Goal: Task Accomplishment & Management: Use online tool/utility

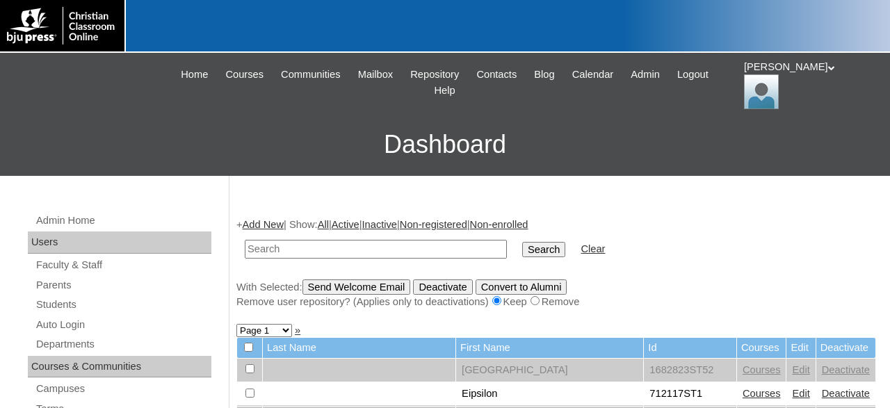
click at [397, 250] on input "text" at bounding box center [376, 249] width 262 height 19
type input "966527"
click at [522, 242] on input "Search" at bounding box center [543, 249] width 43 height 15
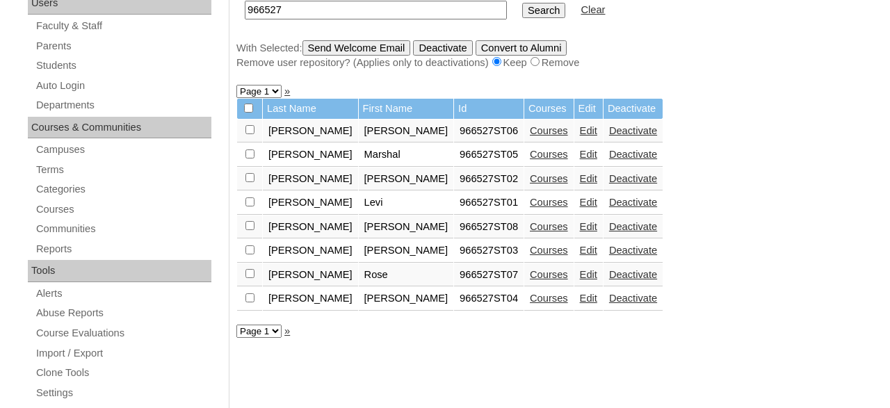
scroll to position [217, 0]
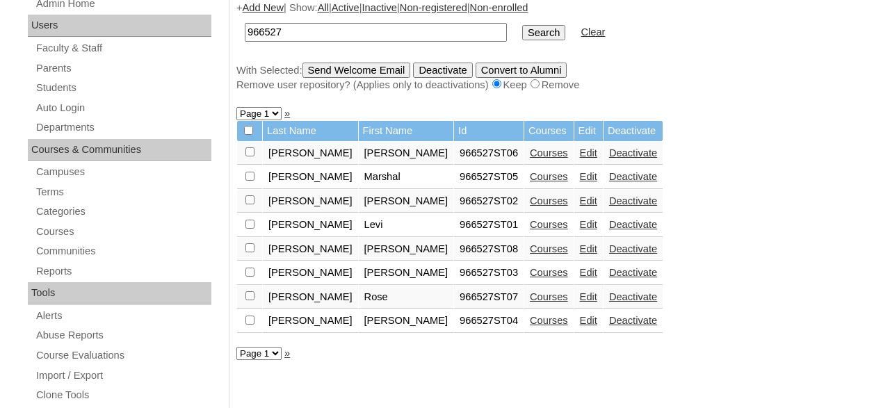
click at [530, 154] on link "Courses" at bounding box center [549, 152] width 38 height 11
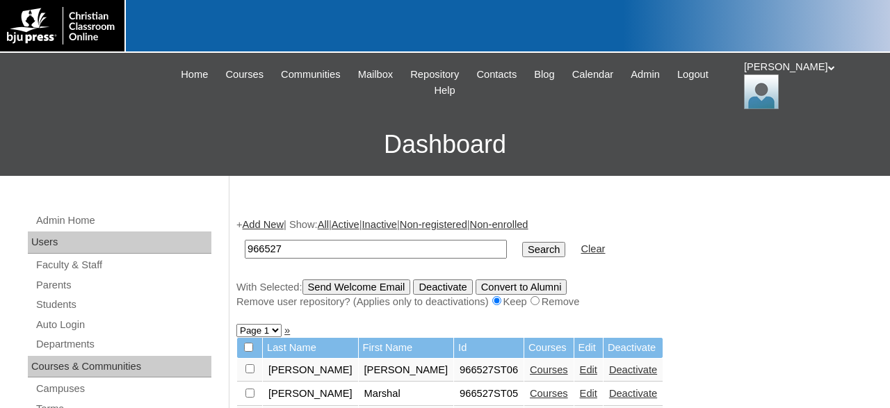
scroll to position [217, 0]
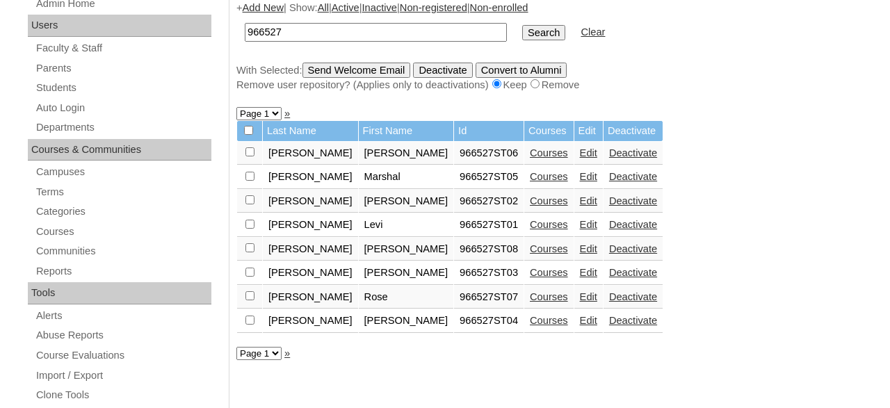
click at [530, 156] on link "Courses" at bounding box center [549, 152] width 38 height 11
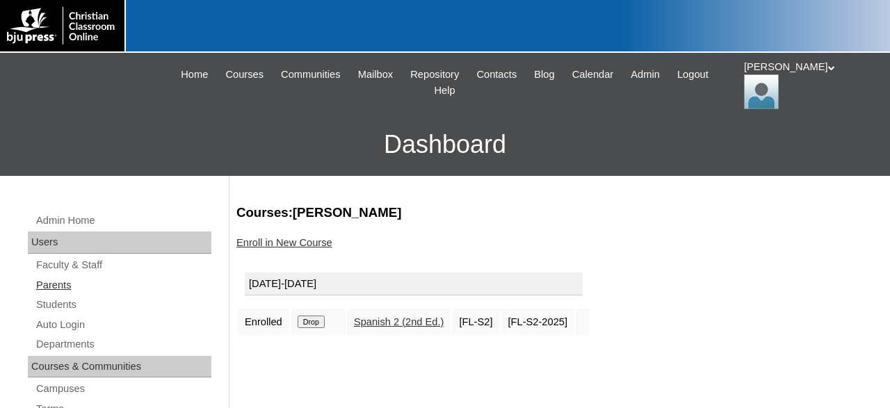
click at [59, 284] on link "Parents" at bounding box center [123, 285] width 177 height 17
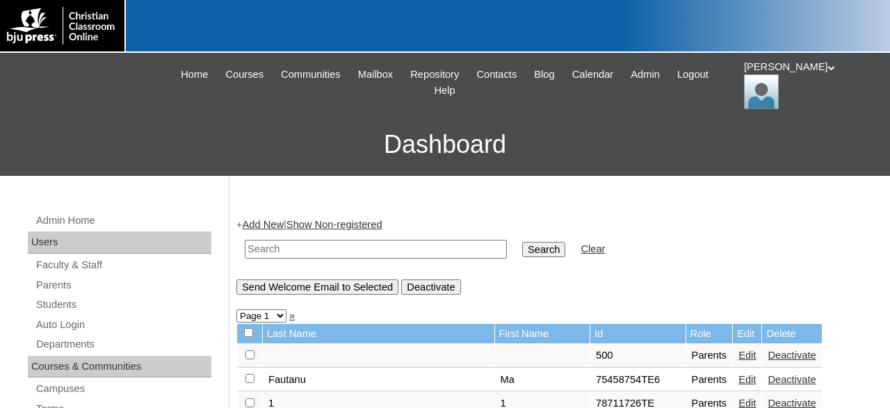
click at [696, 236] on form "Search Clear" at bounding box center [555, 248] width 639 height 35
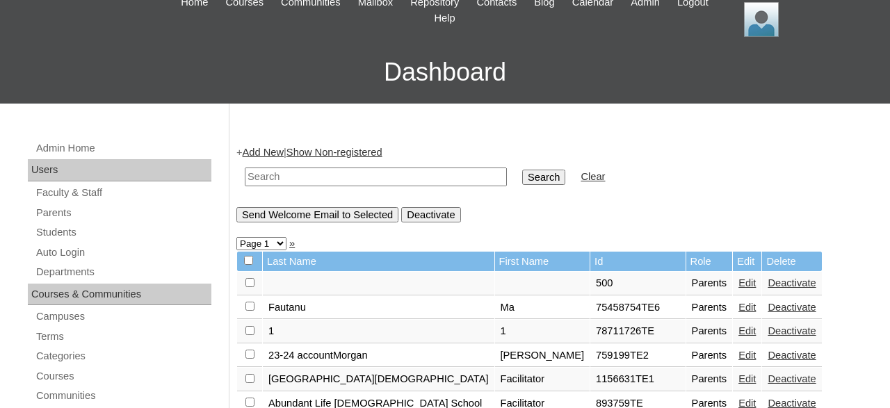
scroll to position [72, 0]
click at [63, 232] on link "Students" at bounding box center [123, 232] width 177 height 17
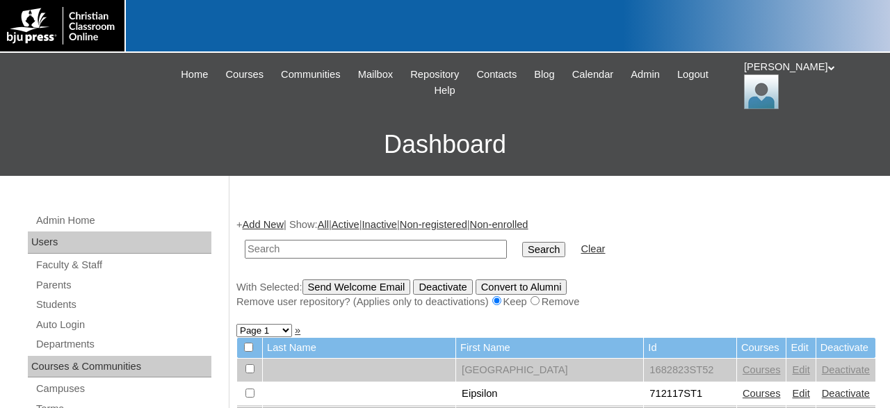
click at [350, 250] on input "text" at bounding box center [376, 249] width 262 height 19
type input "[PERSON_NAME]"
click at [522, 242] on input "Search" at bounding box center [543, 249] width 43 height 15
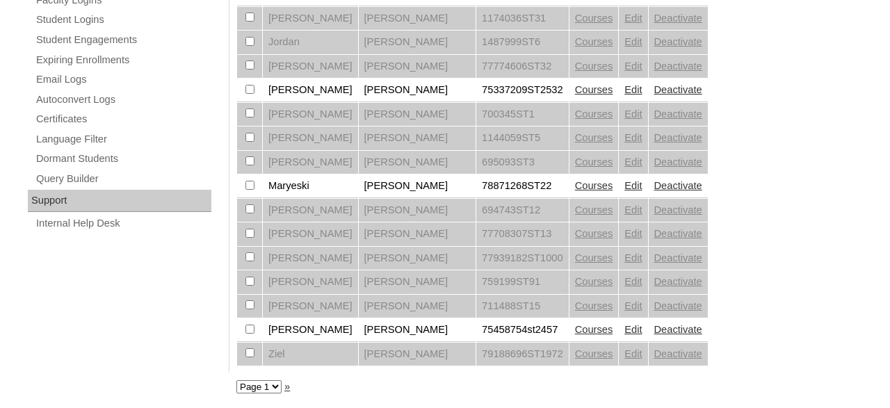
scroll to position [888, 0]
drag, startPoint x: 318, startPoint y: 186, endPoint x: 255, endPoint y: 187, distance: 63.3
click at [255, 187] on tr "Maryeski Alexander 78871268ST22 Courses Edit Deactivate" at bounding box center [472, 186] width 471 height 24
copy tr "Maryeski"
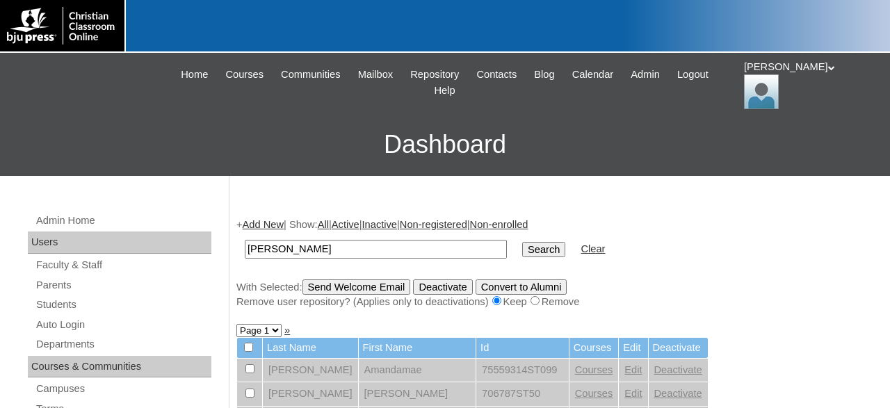
scroll to position [0, 0]
click at [660, 82] on span "Admin" at bounding box center [644, 75] width 29 height 16
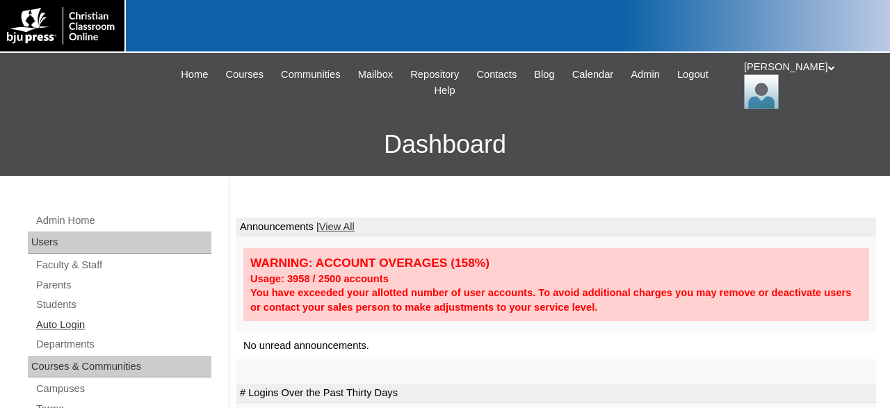
click at [83, 326] on link "Auto Login" at bounding box center [123, 324] width 177 height 17
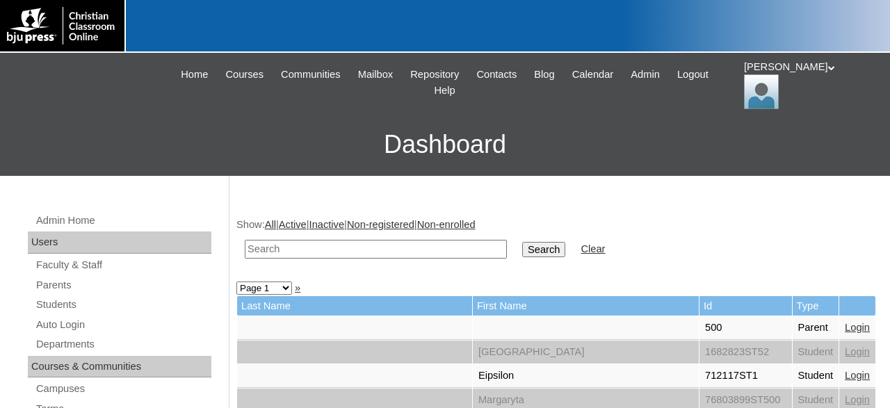
click at [351, 251] on input "text" at bounding box center [376, 249] width 262 height 19
paste input "Maryeski"
type input "Maryeski"
click at [523, 251] on input "Search" at bounding box center [543, 249] width 43 height 15
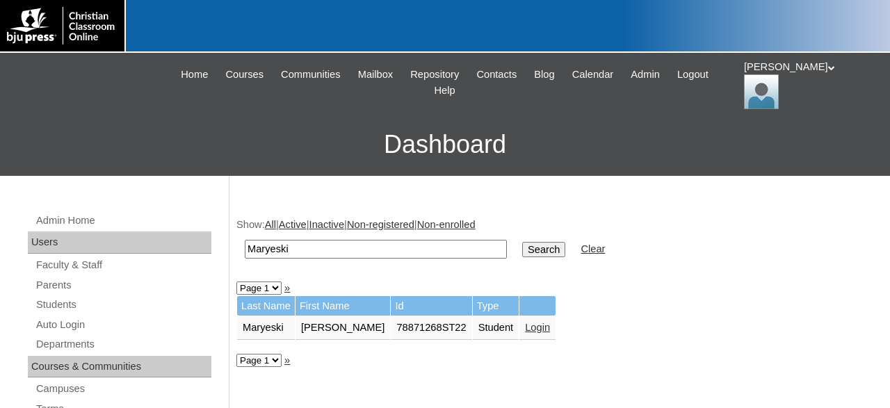
click at [525, 329] on link "Login" at bounding box center [537, 327] width 25 height 11
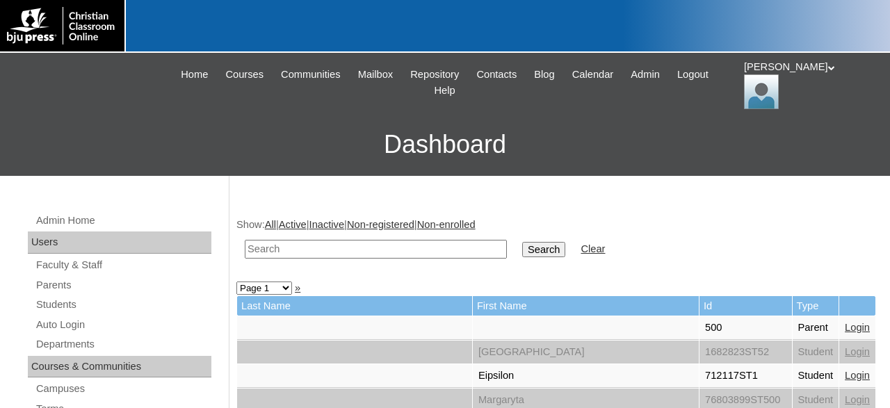
click at [378, 250] on input "text" at bounding box center [376, 249] width 262 height 19
type input "maryeski"
click at [522, 242] on input "Search" at bounding box center [543, 249] width 43 height 15
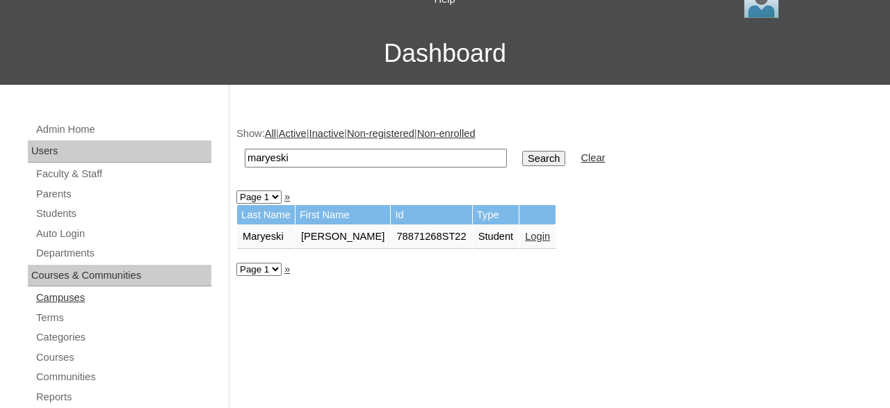
scroll to position [72, 0]
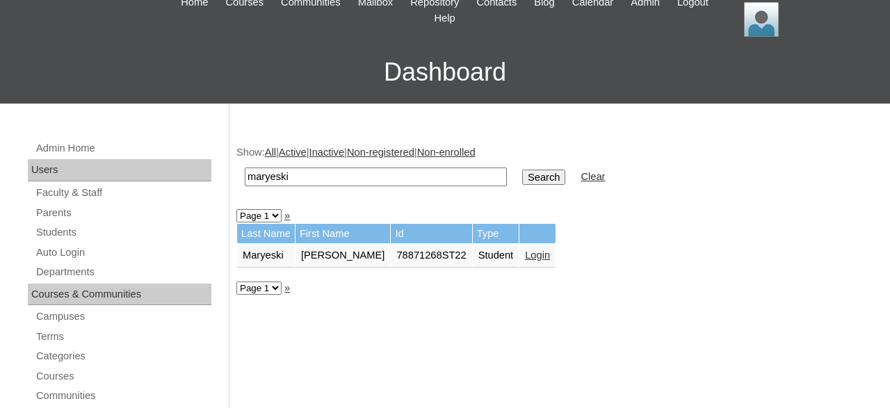
drag, startPoint x: 318, startPoint y: 179, endPoint x: 185, endPoint y: 179, distance: 132.8
click at [245, 179] on input "maryeski" at bounding box center [376, 177] width 262 height 19
click at [58, 211] on link "Parents" at bounding box center [123, 212] width 177 height 17
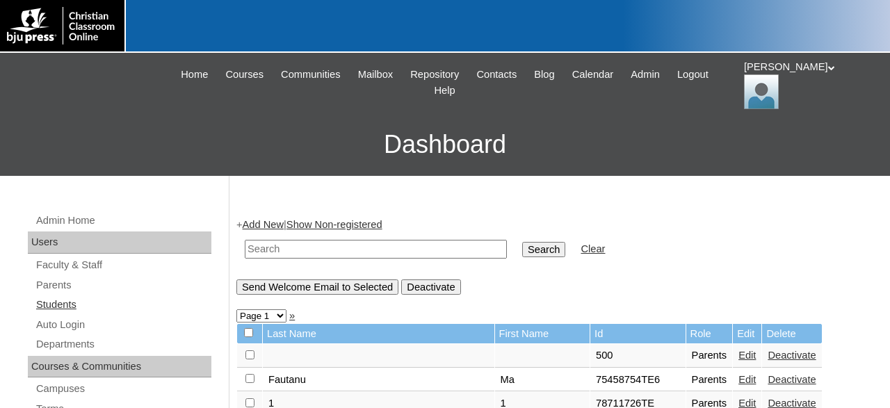
click at [57, 304] on link "Students" at bounding box center [123, 304] width 177 height 17
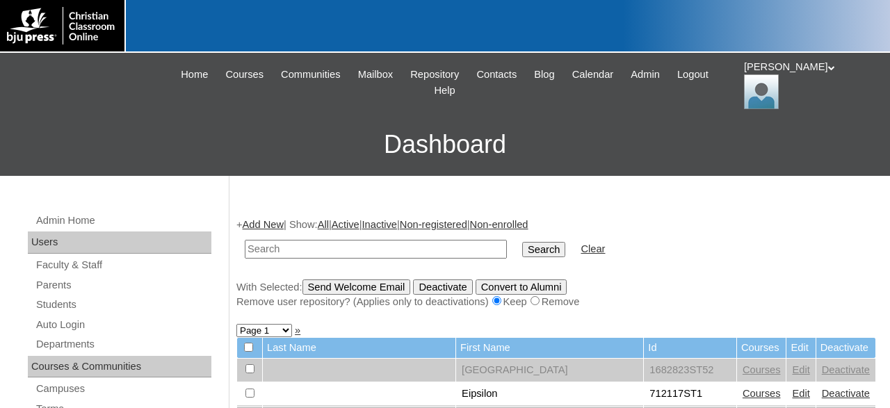
click at [363, 247] on input "text" at bounding box center [376, 249] width 262 height 19
type input "maryeski"
click at [522, 242] on input "Search" at bounding box center [543, 249] width 43 height 15
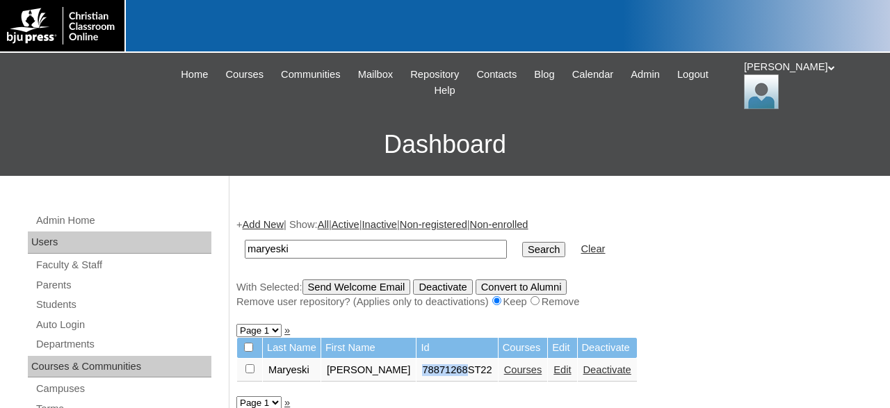
drag, startPoint x: 394, startPoint y: 375, endPoint x: 439, endPoint y: 380, distance: 44.8
click at [440, 379] on td "78871268ST22" at bounding box center [456, 371] width 81 height 24
copy td "78871268"
click at [67, 283] on link "Parents" at bounding box center [123, 285] width 177 height 17
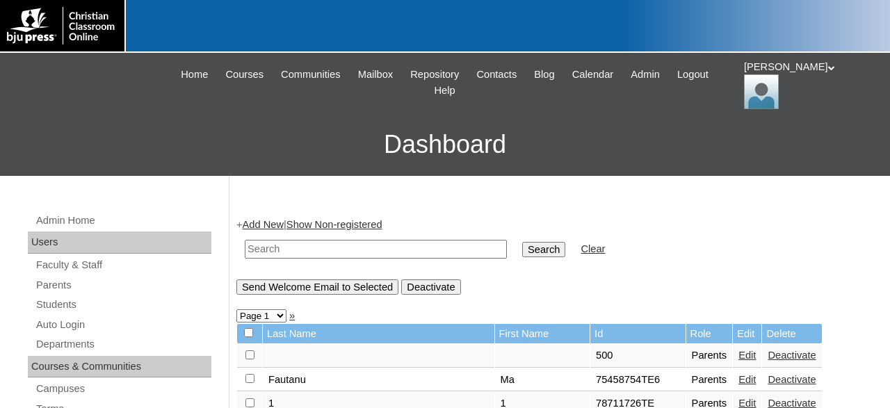
click at [332, 252] on input "text" at bounding box center [376, 249] width 262 height 19
paste input "78871268"
type input "78871268"
click at [522, 242] on input "Search" at bounding box center [543, 249] width 43 height 15
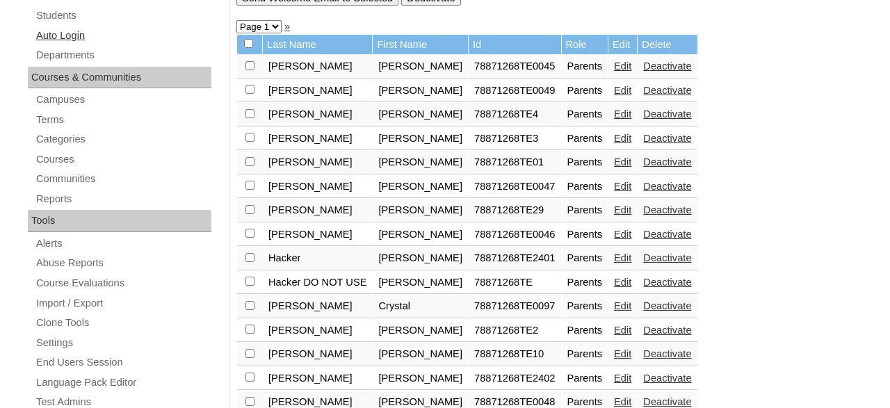
scroll to position [145, 0]
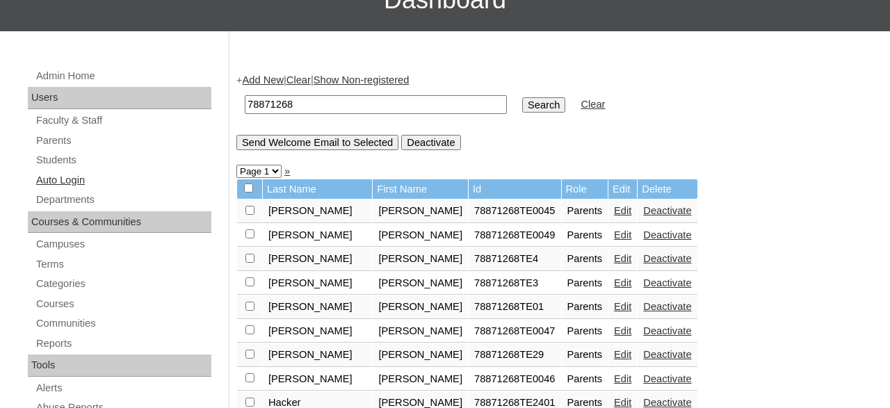
click at [70, 177] on link "Auto Login" at bounding box center [123, 180] width 177 height 17
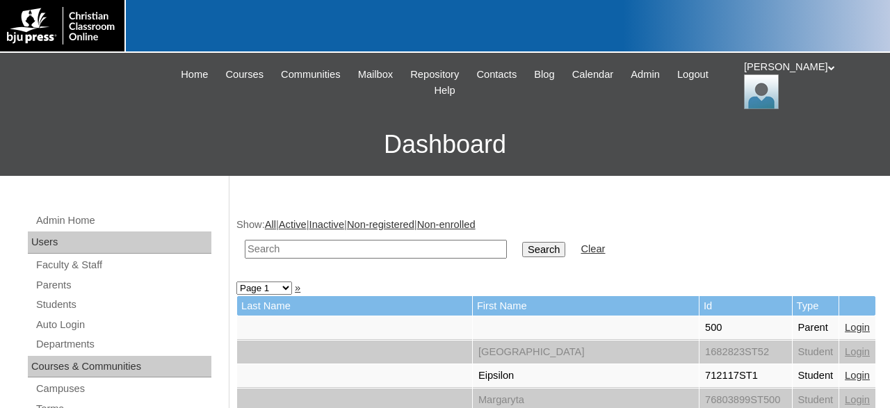
click at [348, 248] on input "text" at bounding box center [376, 249] width 262 height 19
type input "hacker"
click at [522, 242] on input "Search" at bounding box center [543, 249] width 43 height 15
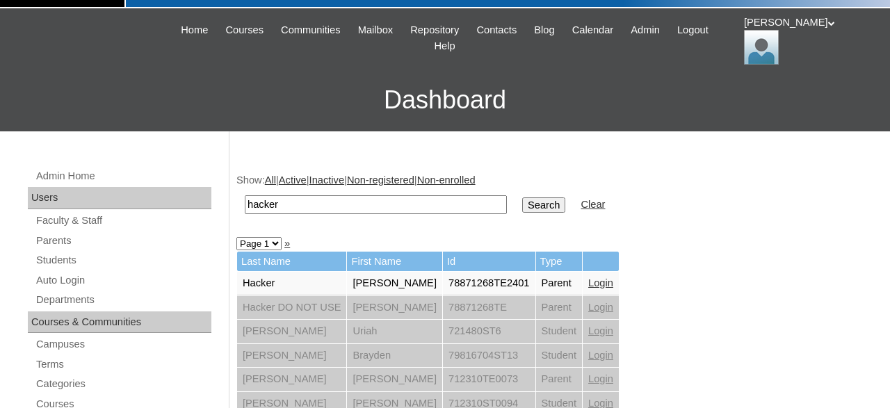
scroll to position [72, 0]
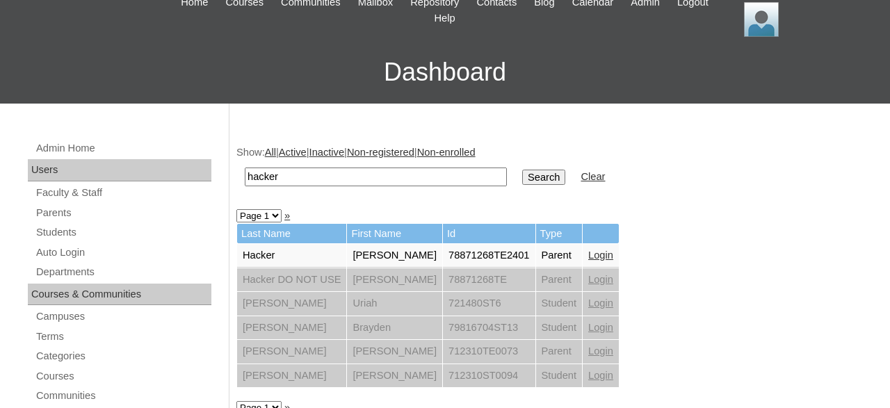
click at [588, 256] on link "Login" at bounding box center [600, 255] width 25 height 11
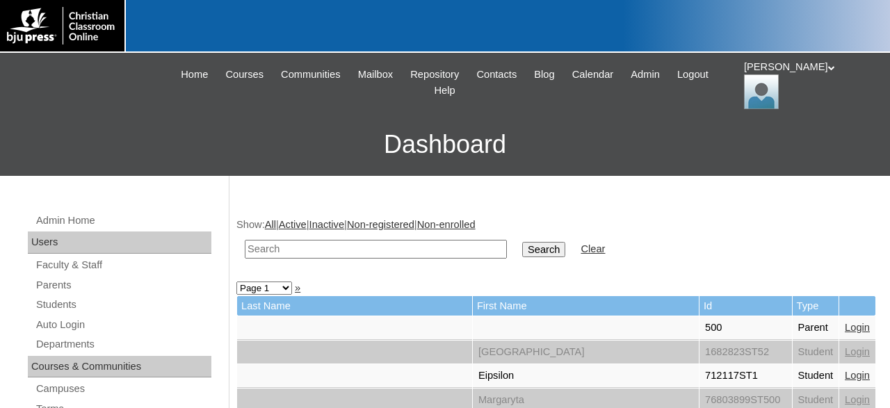
click at [420, 247] on input "text" at bounding box center [376, 249] width 262 height 19
paste input "500016925"
type input "500016925"
click at [522, 242] on input "Search" at bounding box center [543, 249] width 43 height 15
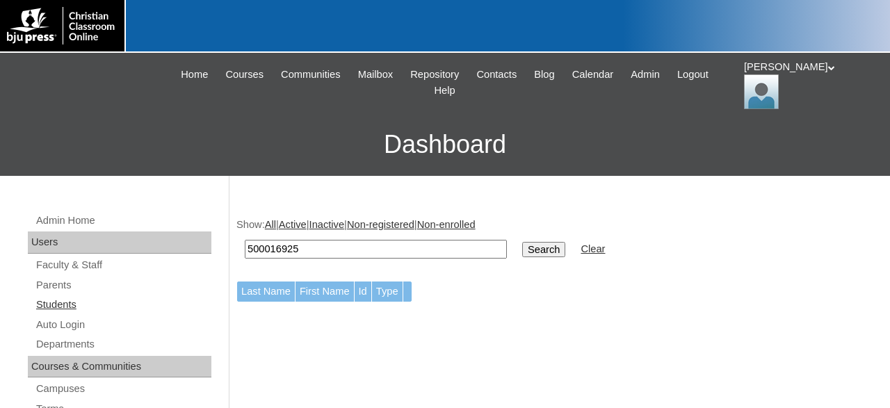
click at [66, 307] on link "Students" at bounding box center [123, 304] width 177 height 17
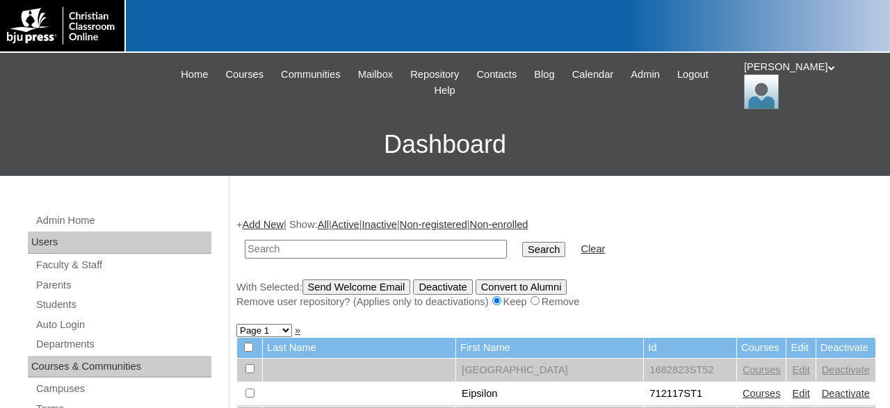
drag, startPoint x: 323, startPoint y: 250, endPoint x: 252, endPoint y: 247, distance: 70.9
click at [252, 247] on input "text" at bounding box center [376, 249] width 262 height 19
type input "maryeski"
click at [522, 242] on input "Search" at bounding box center [543, 249] width 43 height 15
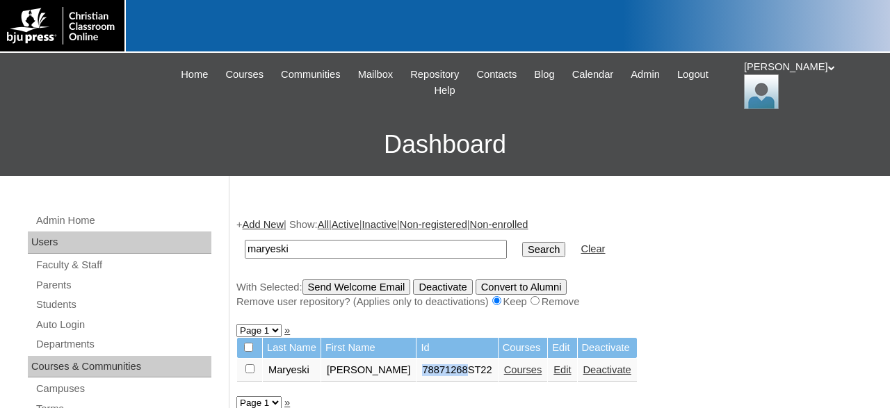
drag, startPoint x: 393, startPoint y: 375, endPoint x: 437, endPoint y: 379, distance: 44.7
click at [437, 379] on td "78871268ST22" at bounding box center [456, 371] width 81 height 24
copy td "78871268"
click at [91, 323] on link "Auto Login" at bounding box center [123, 324] width 177 height 17
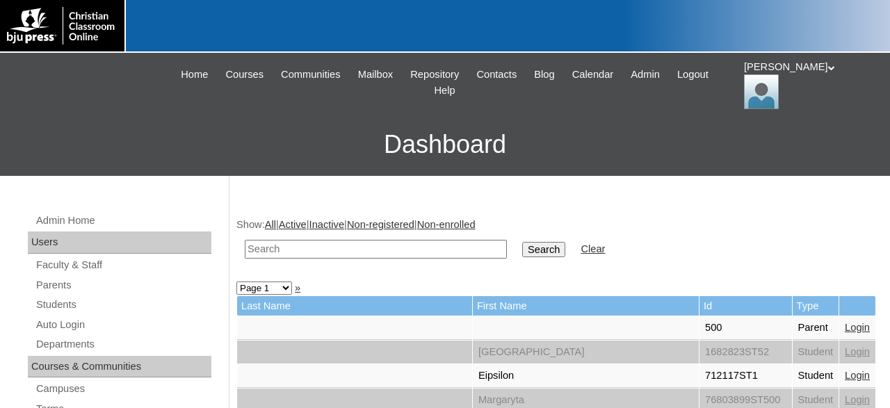
click at [349, 251] on input "text" at bounding box center [376, 249] width 262 height 19
paste input "78871268"
type input "78871268"
click at [522, 242] on input "Search" at bounding box center [543, 249] width 43 height 15
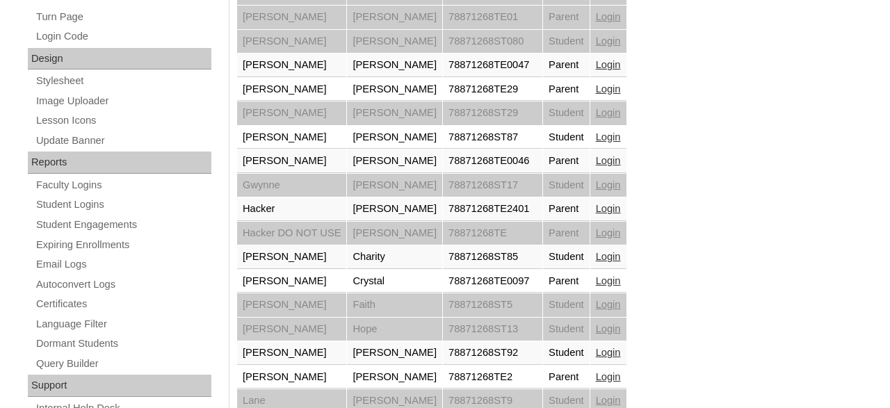
scroll to position [723, 0]
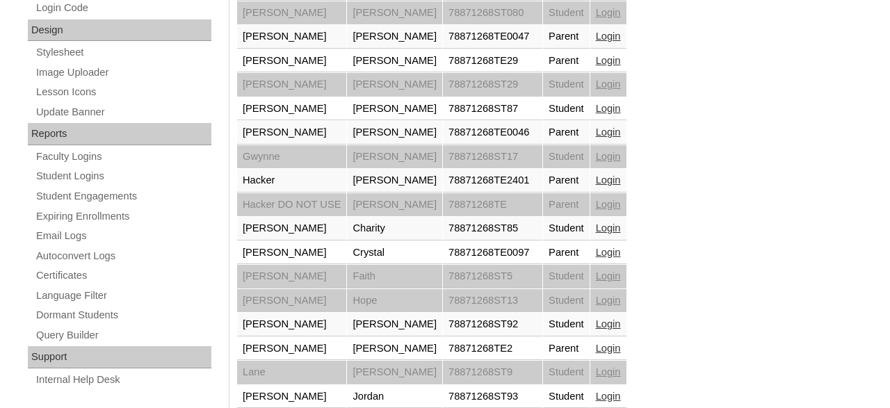
click at [596, 177] on link "Login" at bounding box center [608, 179] width 25 height 11
